Goal: Transaction & Acquisition: Purchase product/service

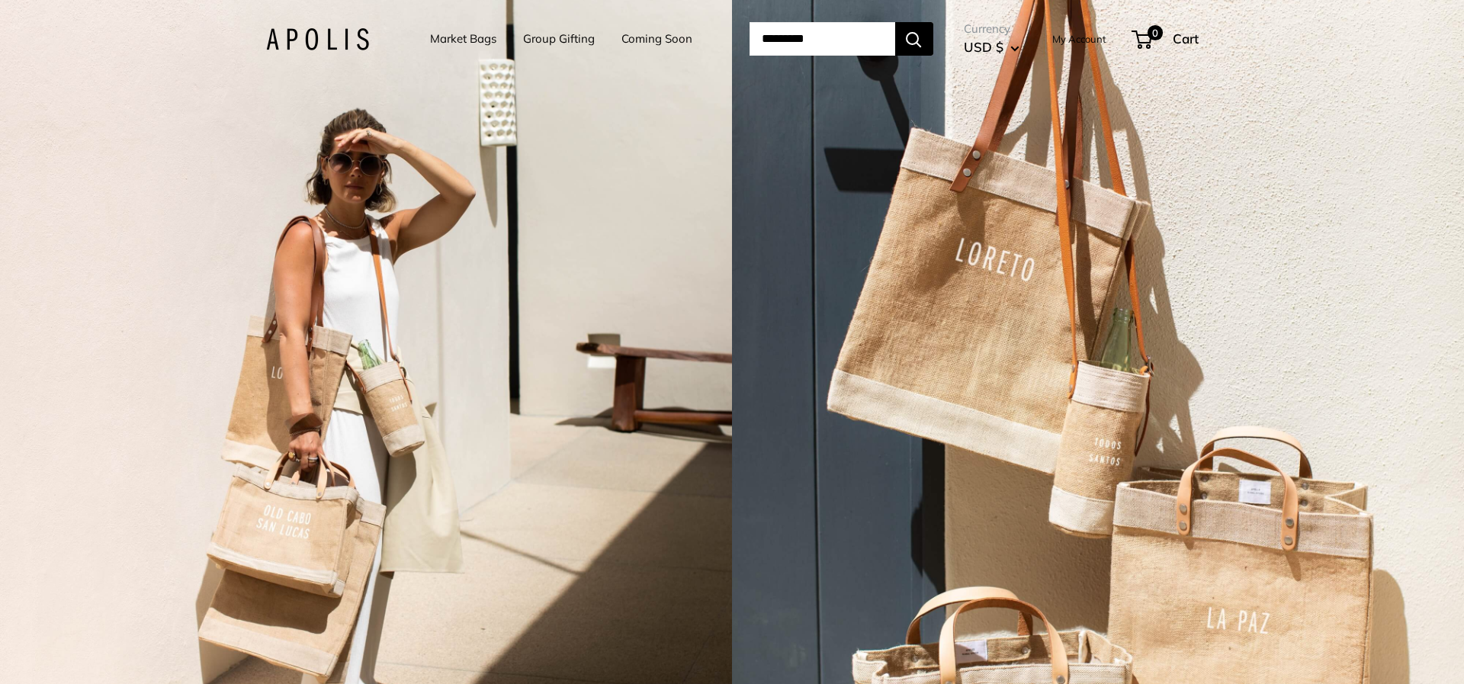
click at [640, 39] on link "Coming Soon" at bounding box center [656, 38] width 71 height 21
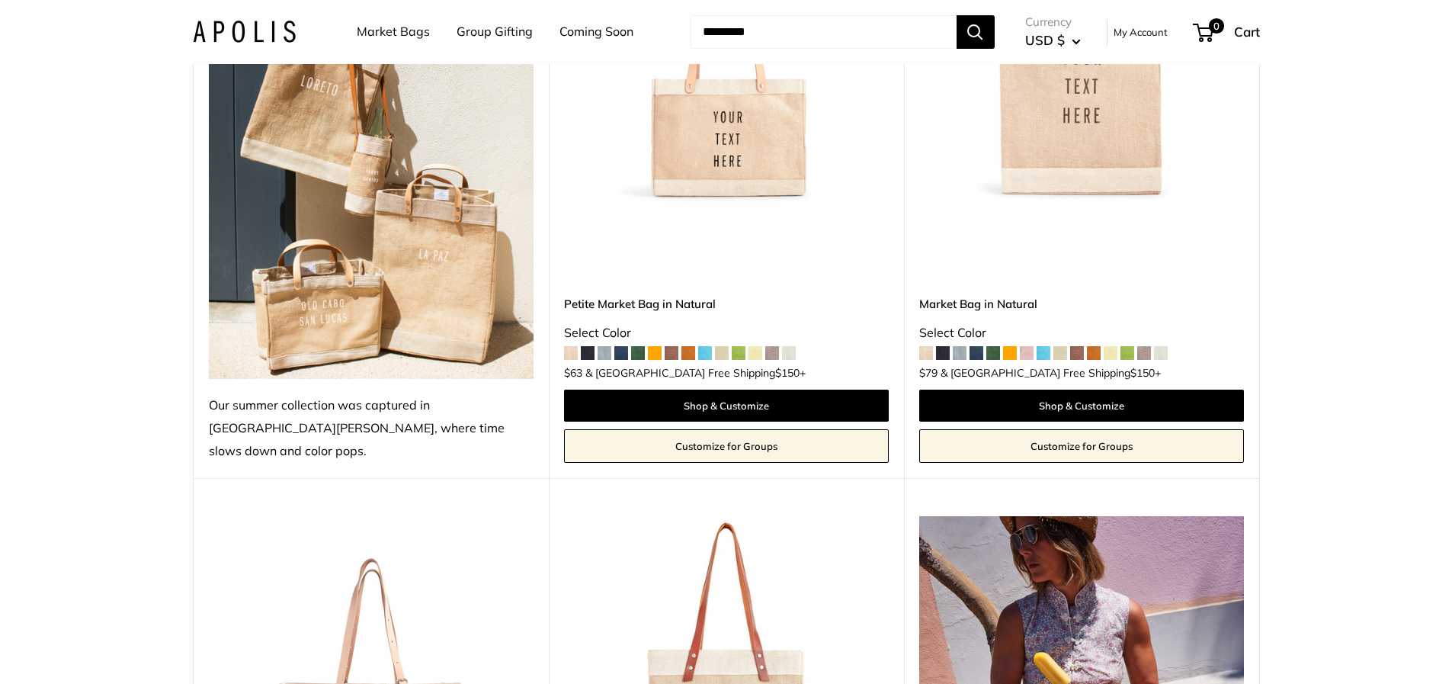
scroll to position [305, 0]
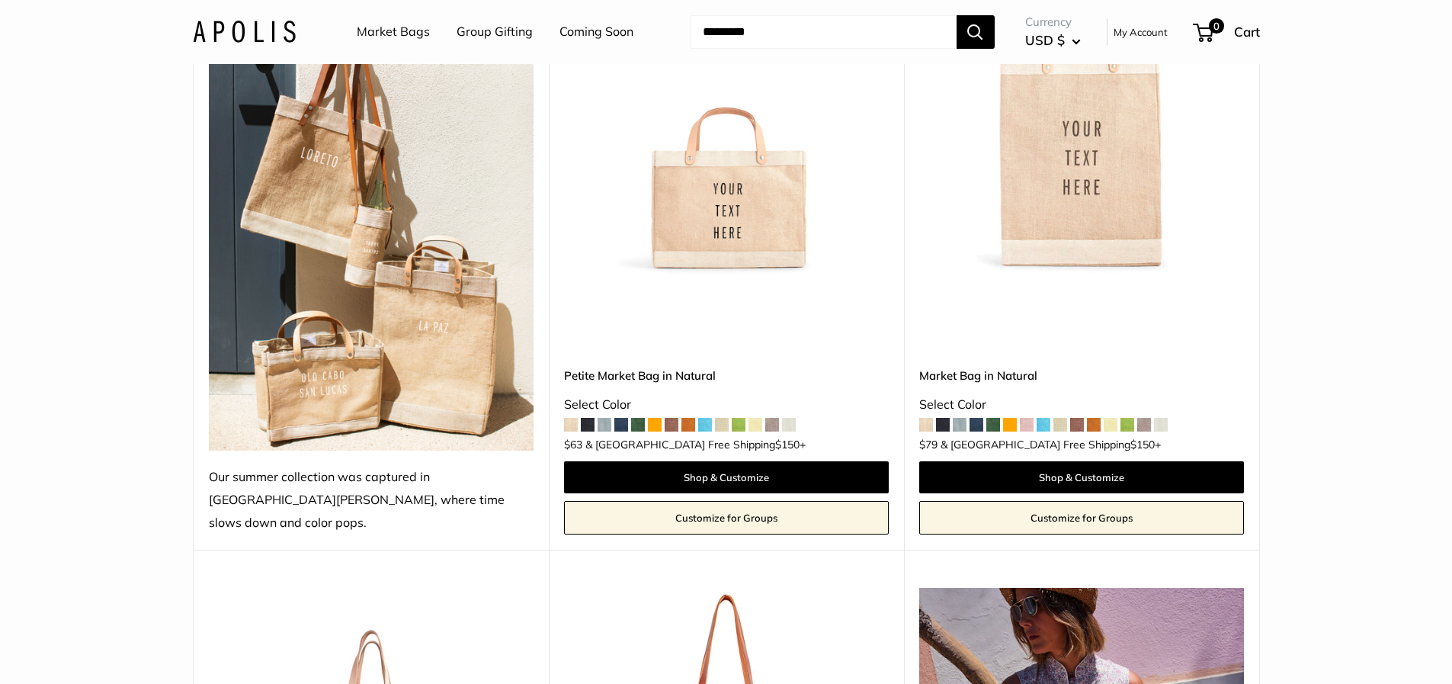
click at [1030, 418] on span at bounding box center [1027, 425] width 14 height 14
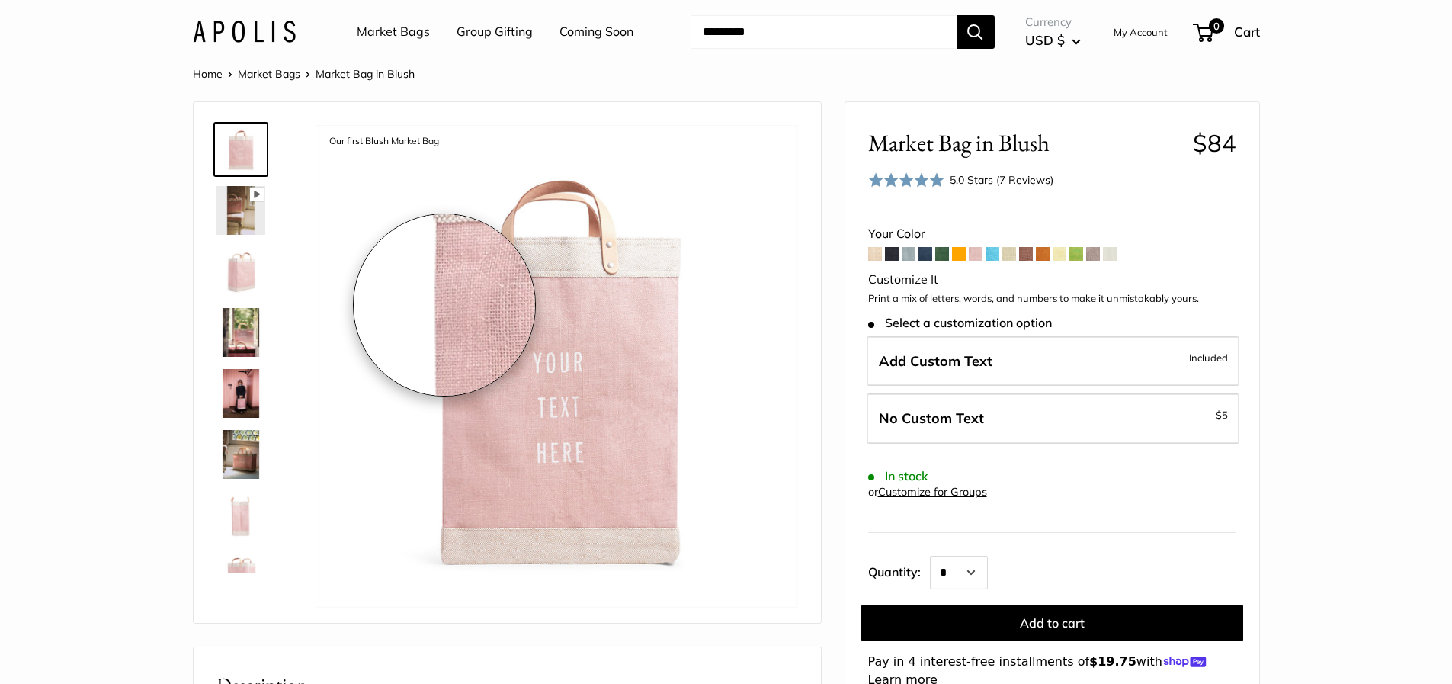
click at [239, 393] on img at bounding box center [241, 393] width 49 height 49
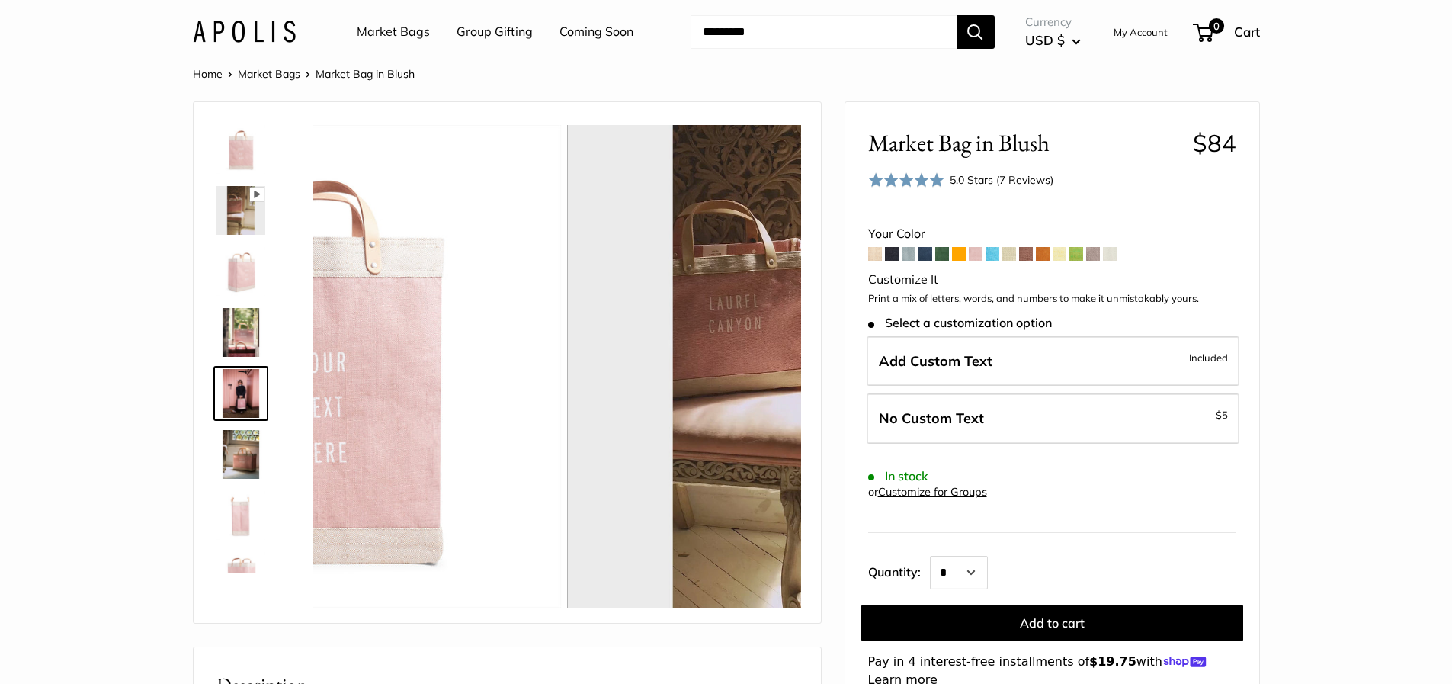
scroll to position [47, 0]
